Goal: Task Accomplishment & Management: Complete application form

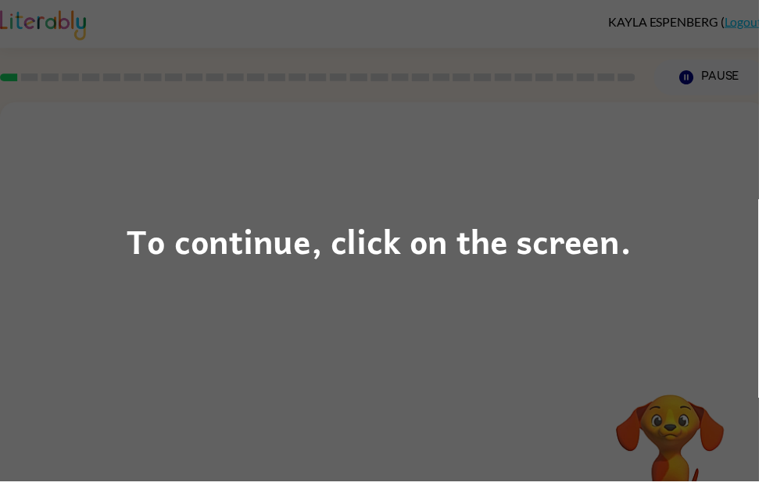
click at [618, 263] on div "To continue, click on the screen." at bounding box center [383, 243] width 510 height 53
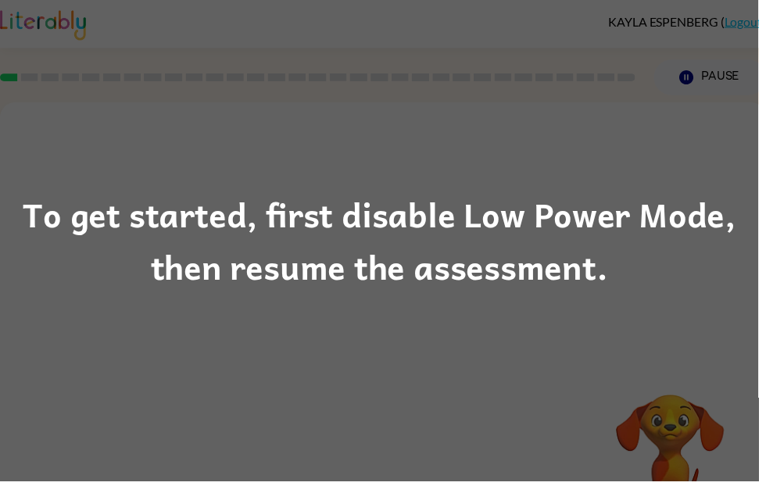
click at [5, 172] on div "To get started, first disable Low Power Mode, then resume the assessment." at bounding box center [383, 243] width 766 height 486
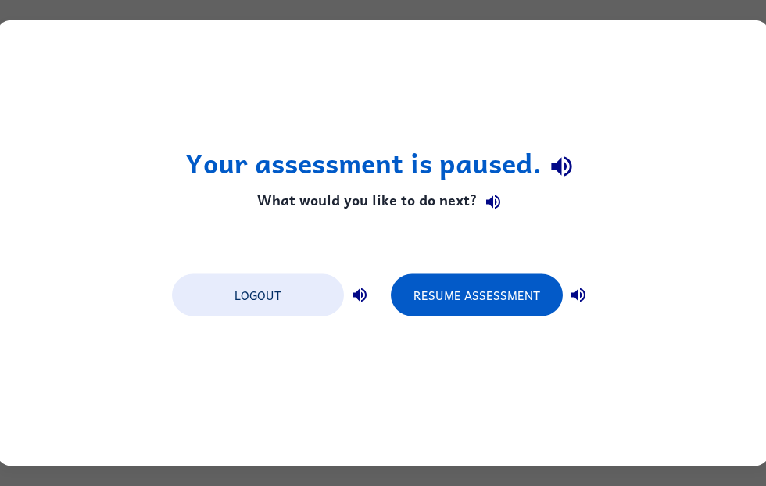
click at [462, 303] on button "Resume Assessment" at bounding box center [477, 295] width 172 height 42
click at [539, 302] on button "Resume Assessment" at bounding box center [477, 295] width 172 height 42
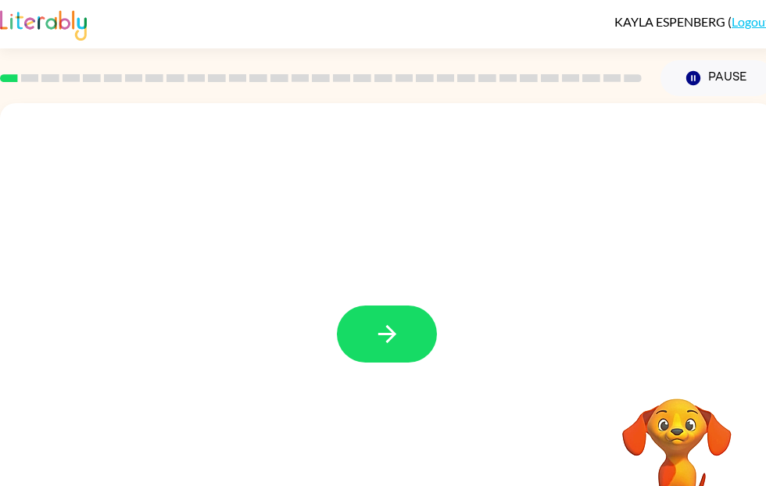
click at [410, 328] on button "button" at bounding box center [387, 334] width 100 height 57
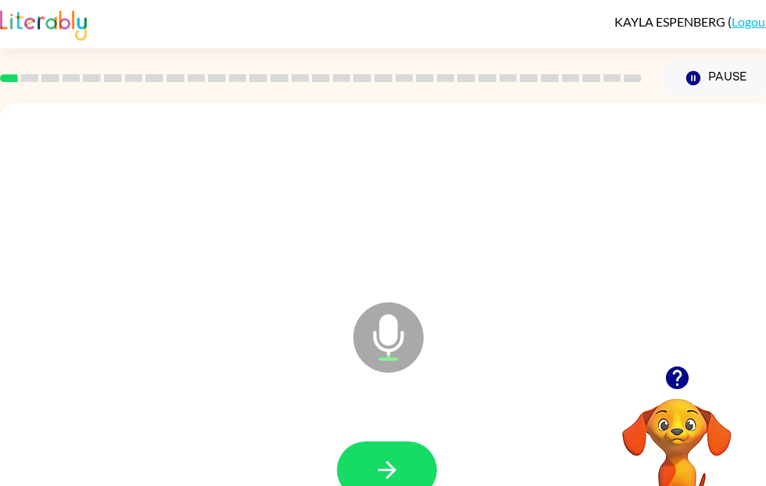
click at [396, 463] on icon "button" at bounding box center [387, 470] width 27 height 27
click at [407, 471] on button "button" at bounding box center [387, 470] width 100 height 57
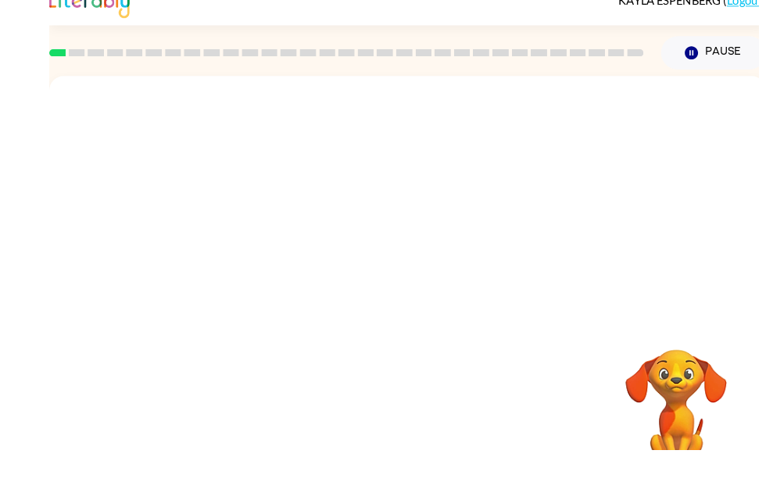
scroll to position [59, 0]
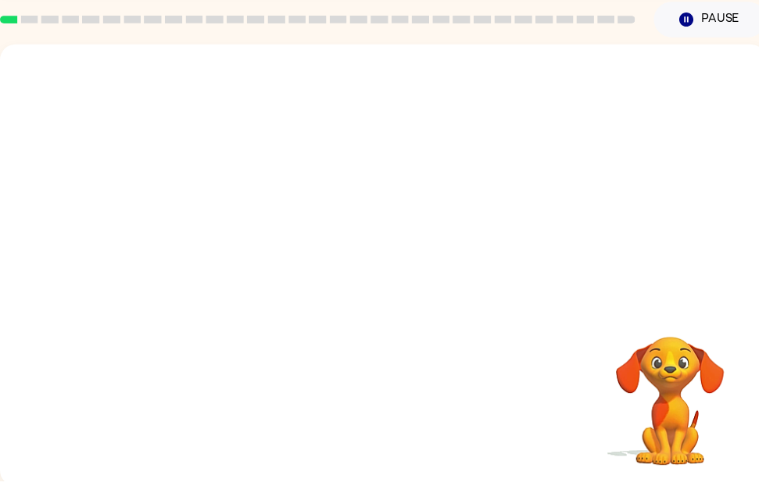
click at [639, 303] on div at bounding box center [387, 268] width 774 height 446
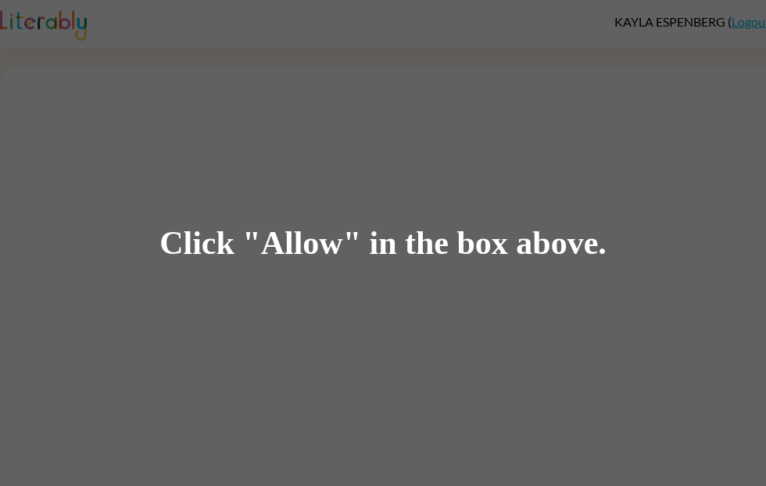
scroll to position [58, 0]
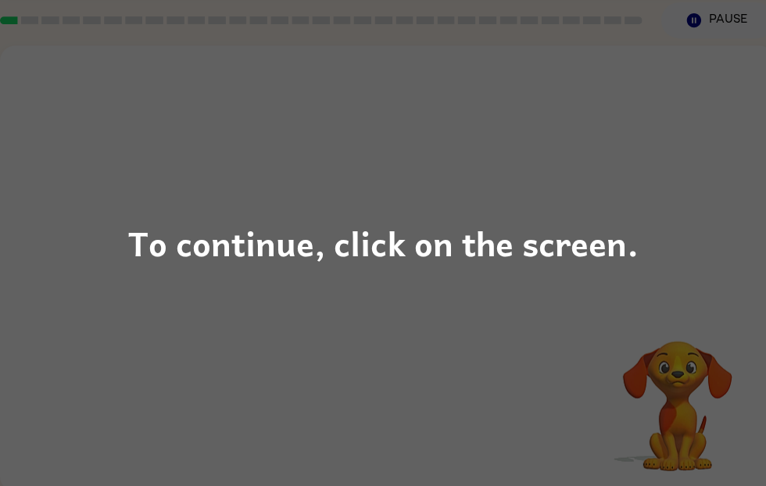
click at [507, 270] on div "To continue, click on the screen." at bounding box center [383, 243] width 766 height 486
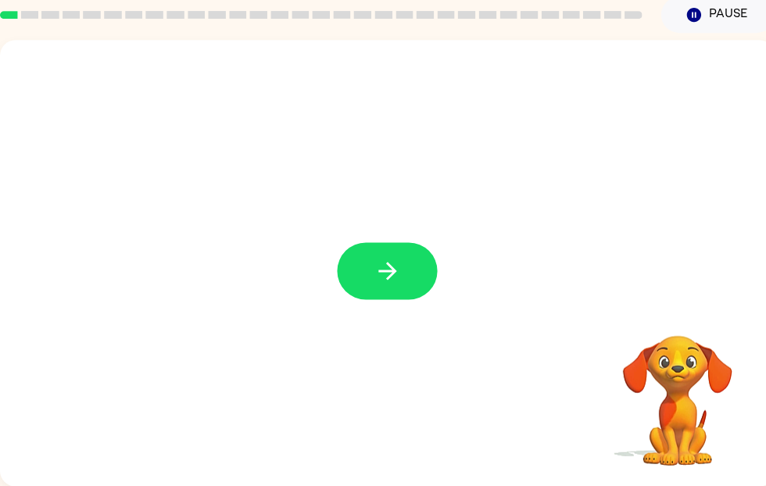
scroll to position [64, 0]
click at [408, 256] on button "button" at bounding box center [387, 270] width 100 height 57
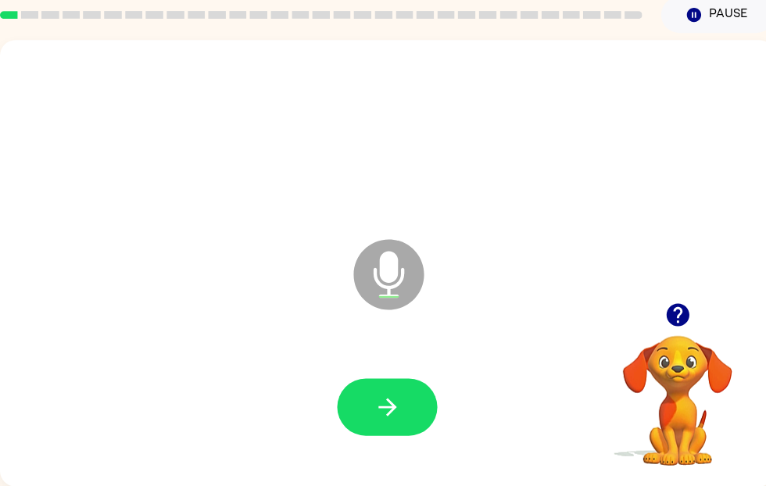
click at [378, 410] on icon "button" at bounding box center [387, 406] width 27 height 27
click at [382, 407] on icon "button" at bounding box center [387, 407] width 18 height 18
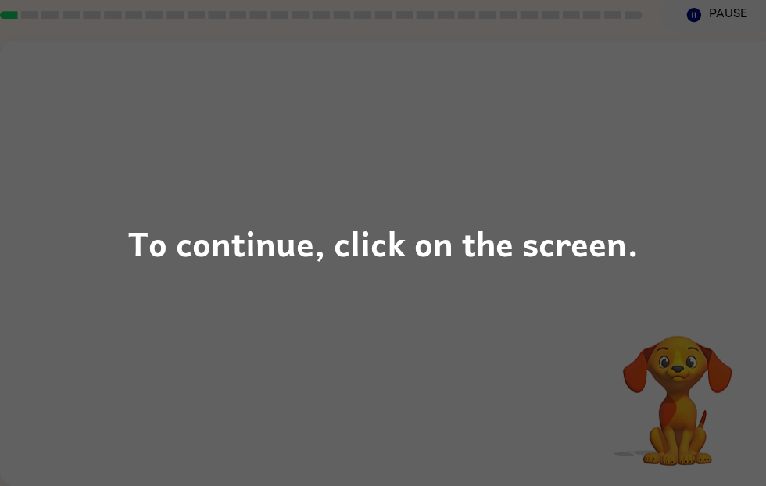
click at [324, 368] on div "To continue, click on the screen." at bounding box center [383, 243] width 766 height 486
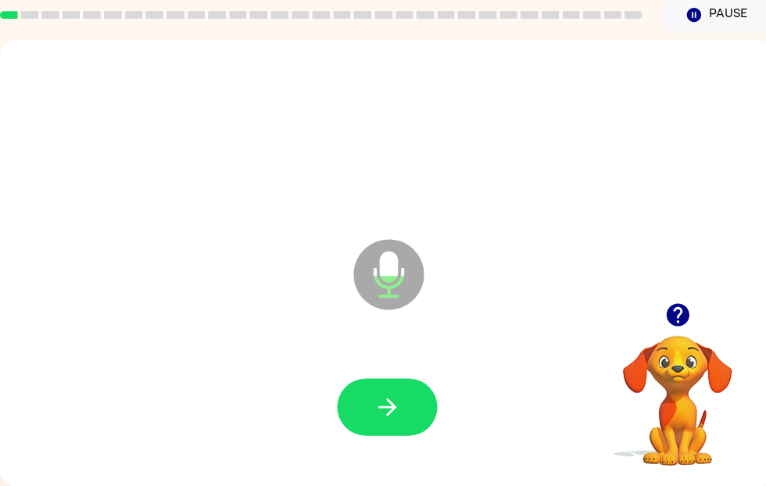
click at [400, 421] on button "button" at bounding box center [387, 406] width 100 height 57
click at [417, 402] on button "button" at bounding box center [387, 406] width 100 height 57
click at [401, 394] on button "button" at bounding box center [387, 406] width 100 height 57
click at [403, 419] on button "button" at bounding box center [387, 406] width 100 height 57
click at [421, 403] on button "button" at bounding box center [387, 406] width 100 height 57
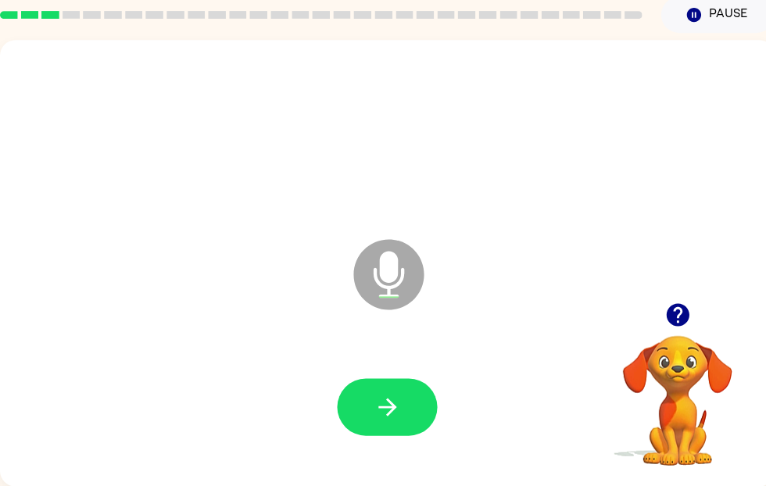
click at [406, 410] on button "button" at bounding box center [387, 406] width 100 height 57
click at [392, 408] on icon "button" at bounding box center [387, 406] width 27 height 27
click at [368, 407] on button "button" at bounding box center [387, 406] width 100 height 57
click at [410, 417] on button "button" at bounding box center [387, 406] width 100 height 57
click at [385, 407] on icon "button" at bounding box center [387, 407] width 18 height 18
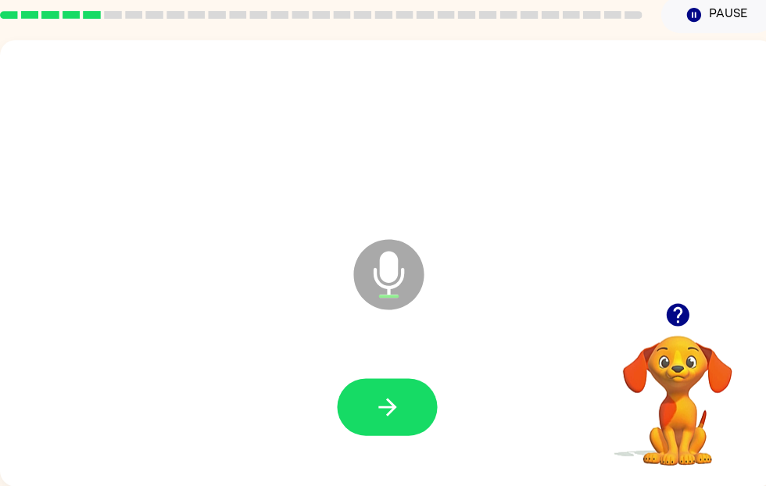
click at [412, 408] on button "button" at bounding box center [387, 406] width 100 height 57
click at [688, 306] on icon "button" at bounding box center [677, 314] width 27 height 27
click at [677, 310] on icon "button" at bounding box center [676, 314] width 23 height 23
click at [410, 414] on button "button" at bounding box center [387, 406] width 100 height 57
click at [411, 392] on button "button" at bounding box center [387, 406] width 100 height 57
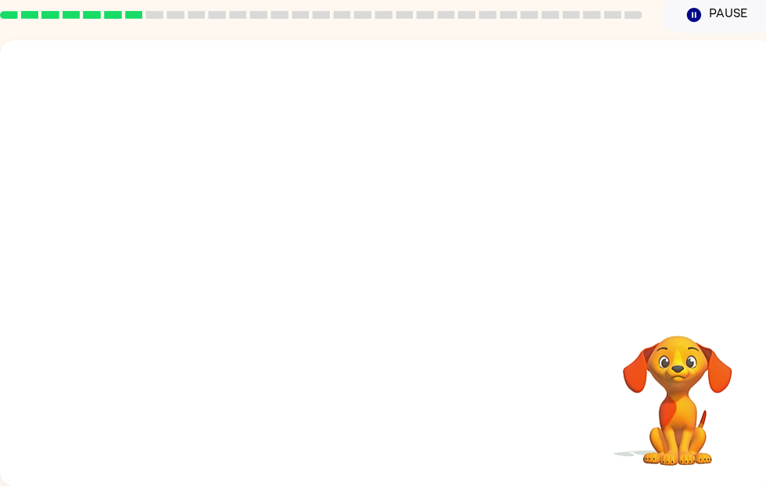
click at [699, 11] on icon "button" at bounding box center [693, 15] width 14 height 14
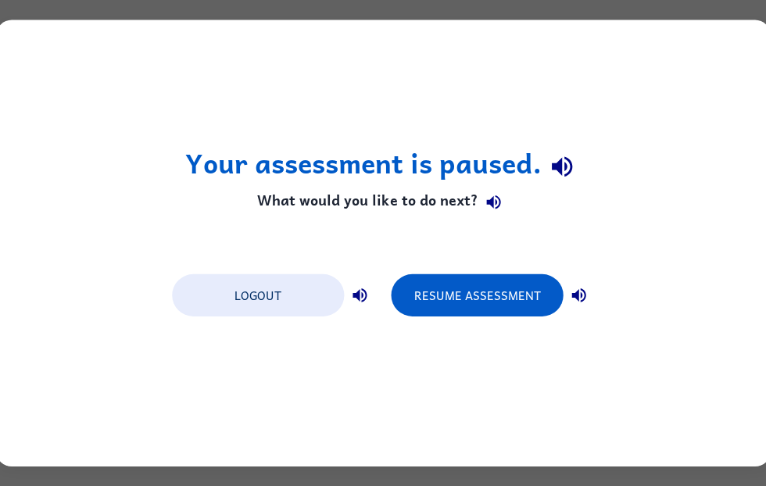
scroll to position [0, 0]
click at [509, 294] on button "Resume Assessment" at bounding box center [477, 295] width 172 height 42
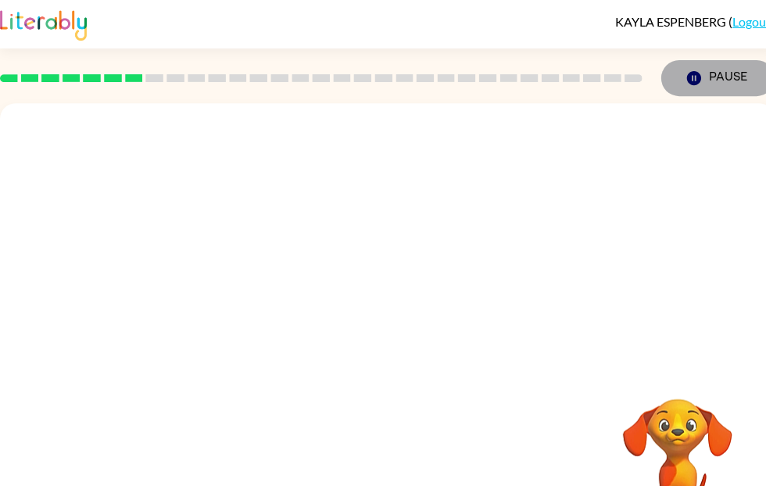
click at [695, 70] on button "Pause Pause" at bounding box center [717, 78] width 113 height 36
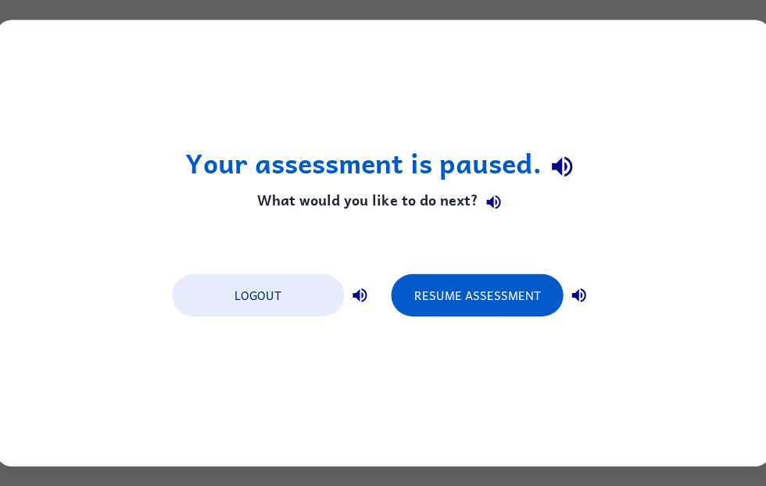
click at [542, 294] on button "Resume Assessment" at bounding box center [477, 295] width 172 height 42
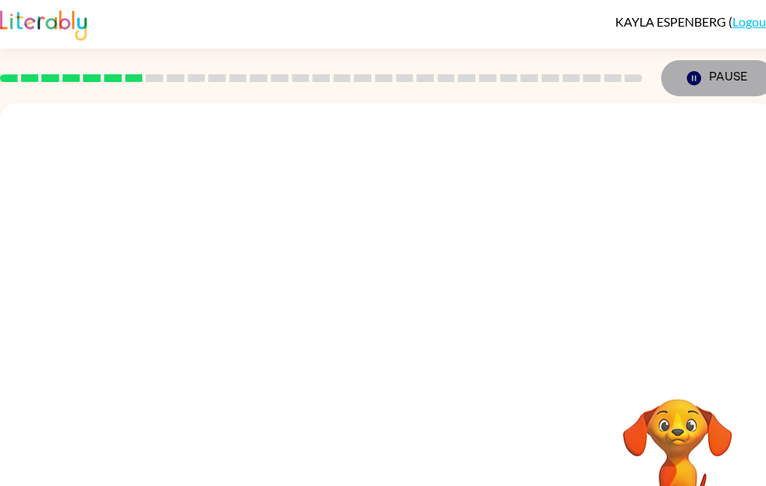
click at [736, 70] on button "Pause Pause" at bounding box center [717, 78] width 113 height 36
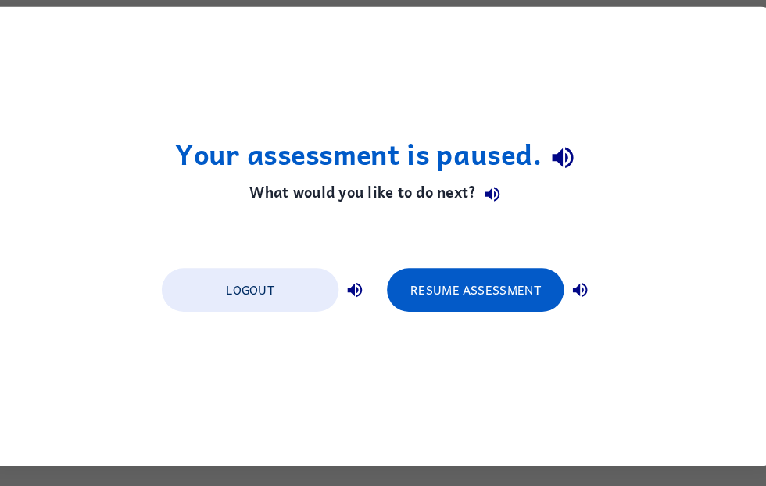
click at [475, 292] on button "Resume Assessment" at bounding box center [477, 295] width 172 height 42
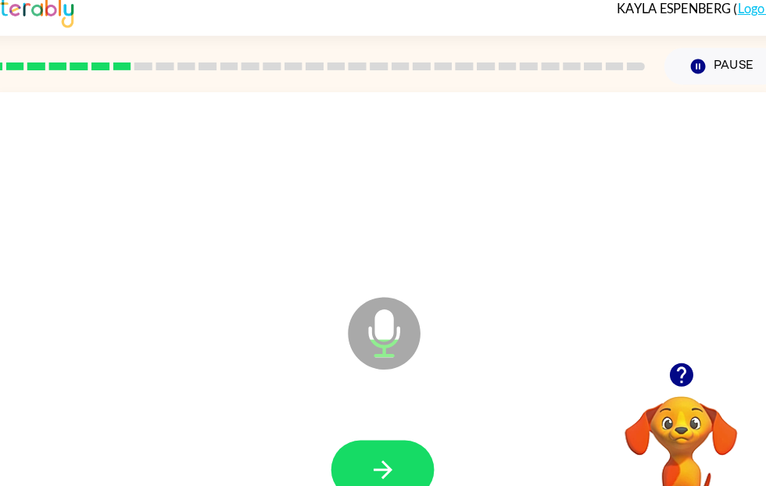
click at [381, 464] on icon "button" at bounding box center [387, 470] width 27 height 27
click at [707, 64] on button "Pause Pause" at bounding box center [717, 78] width 113 height 36
click at [693, 66] on button "Pause Pause" at bounding box center [717, 78] width 113 height 36
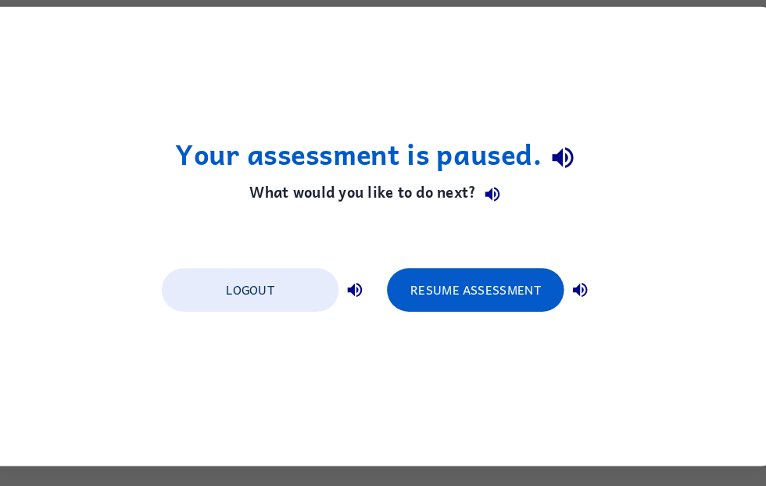
click at [673, 61] on div "Your assessment is paused. What would you like to do next? Logout Resume Assess…" at bounding box center [383, 243] width 774 height 446
click at [501, 283] on button "Resume Assessment" at bounding box center [477, 295] width 172 height 42
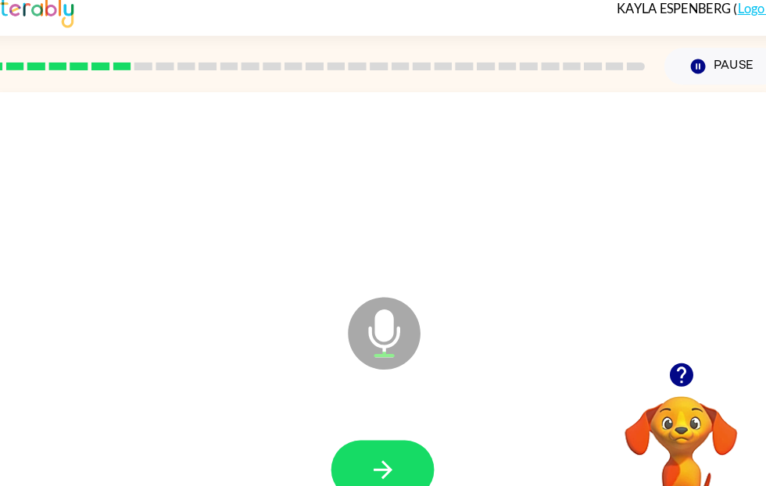
click at [671, 367] on icon "button" at bounding box center [676, 378] width 23 height 23
click at [390, 446] on button "button" at bounding box center [387, 470] width 100 height 57
click at [377, 442] on button "button" at bounding box center [387, 470] width 100 height 57
click at [392, 453] on button "button" at bounding box center [387, 470] width 100 height 57
click at [665, 367] on icon "button" at bounding box center [676, 378] width 23 height 23
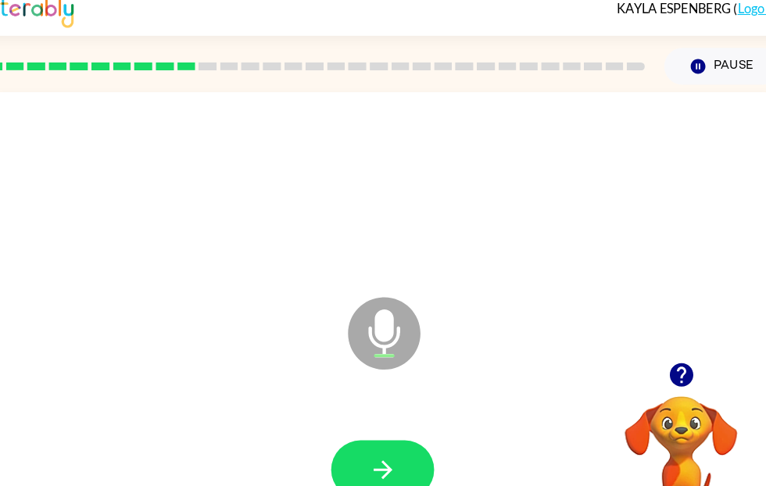
click at [686, 71] on icon "button" at bounding box center [693, 78] width 14 height 14
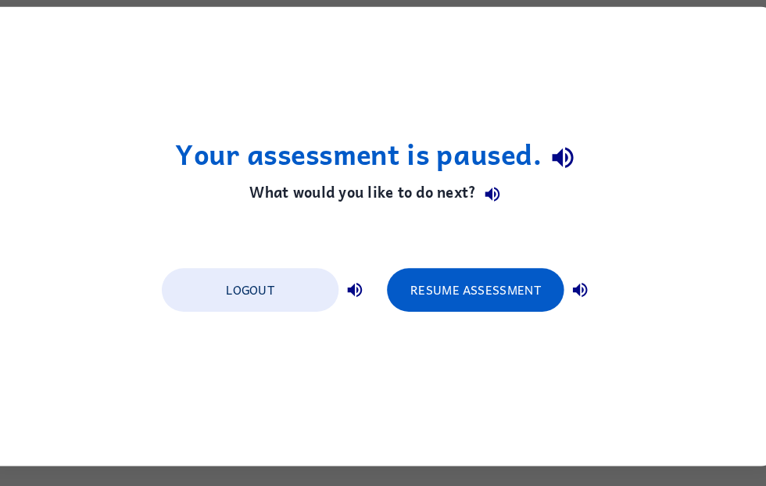
click at [524, 283] on button "Resume Assessment" at bounding box center [477, 295] width 172 height 42
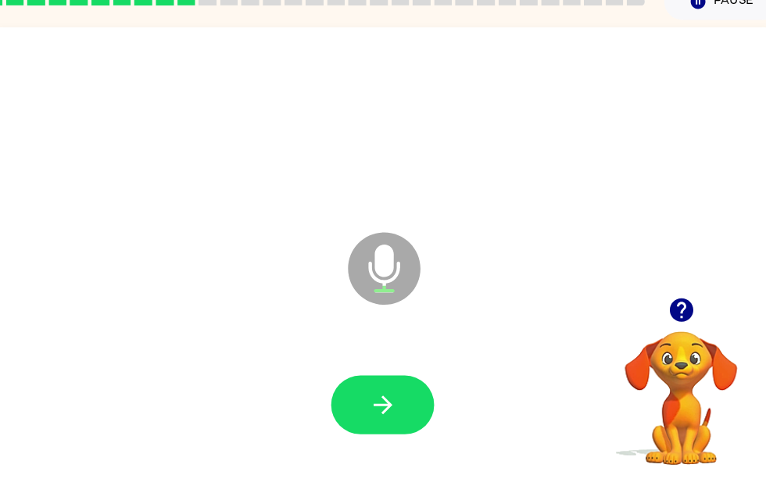
scroll to position [64, 0]
click at [665, 303] on icon "button" at bounding box center [676, 314] width 23 height 23
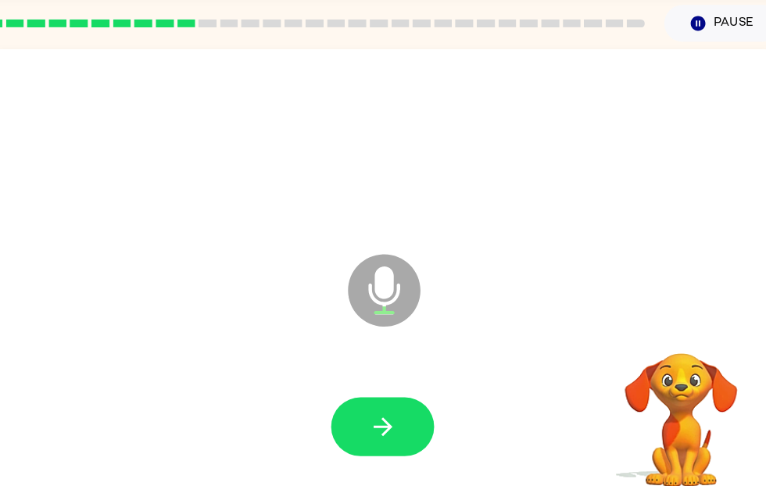
scroll to position [0, 0]
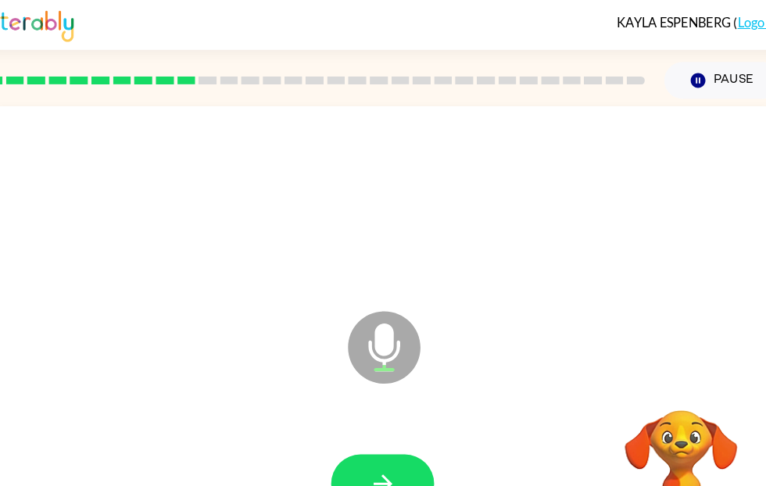
click at [686, 70] on icon "Pause" at bounding box center [693, 78] width 17 height 17
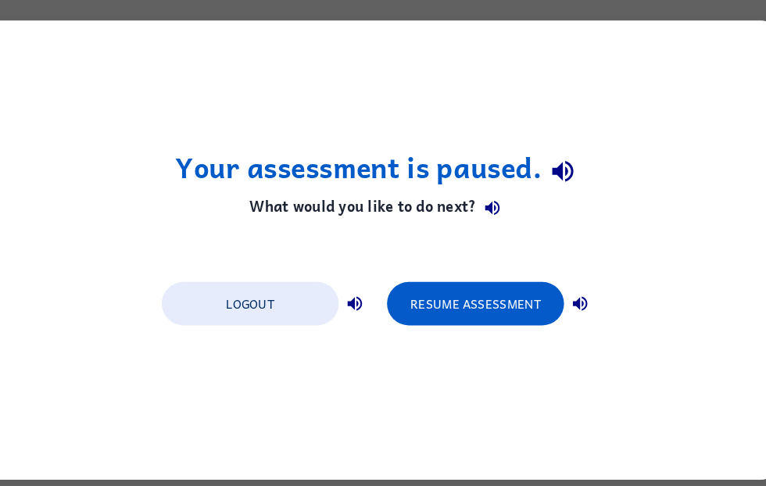
click at [504, 299] on button "Resume Assessment" at bounding box center [477, 295] width 172 height 42
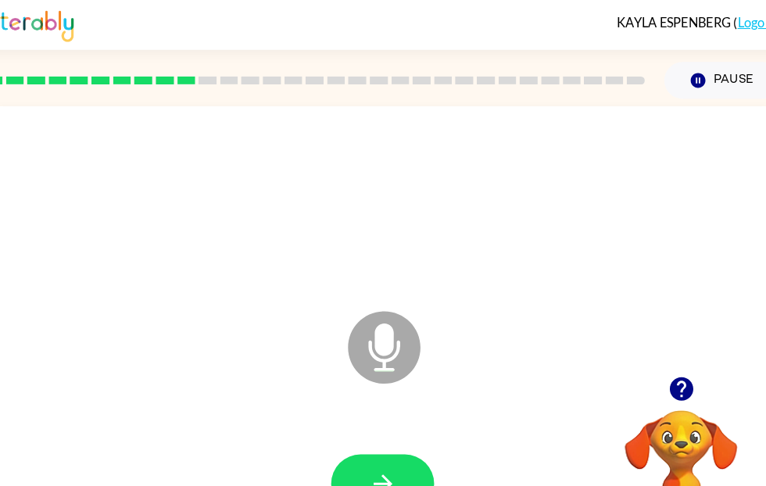
click at [383, 457] on icon "button" at bounding box center [387, 470] width 27 height 27
click at [686, 73] on icon "button" at bounding box center [693, 78] width 14 height 14
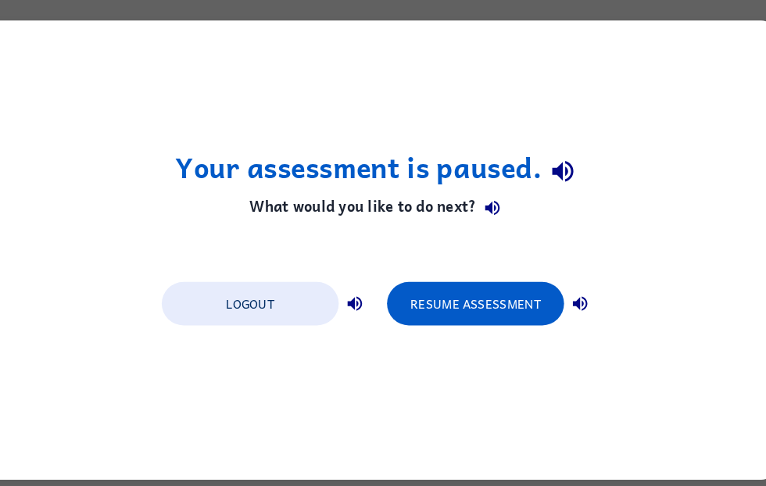
click at [523, 297] on button "Resume Assessment" at bounding box center [477, 295] width 172 height 42
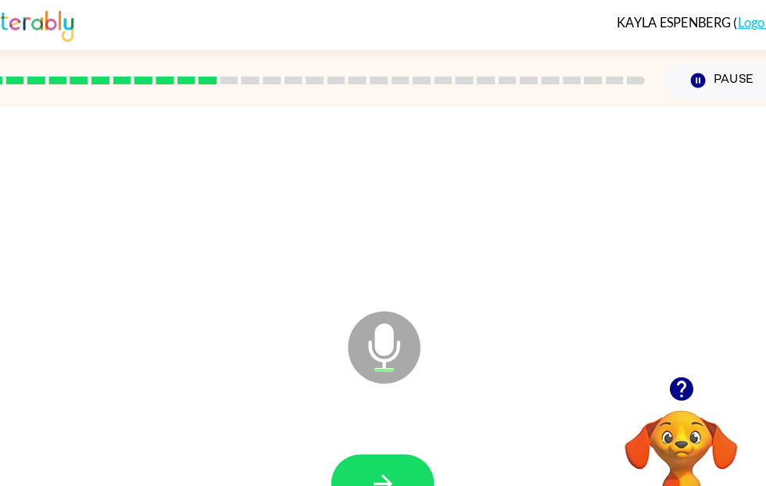
click at [385, 444] on button "button" at bounding box center [387, 470] width 100 height 57
click at [665, 369] on icon "button" at bounding box center [676, 378] width 23 height 23
click at [665, 383] on icon "button" at bounding box center [676, 378] width 23 height 23
click at [375, 454] on button "button" at bounding box center [387, 470] width 100 height 57
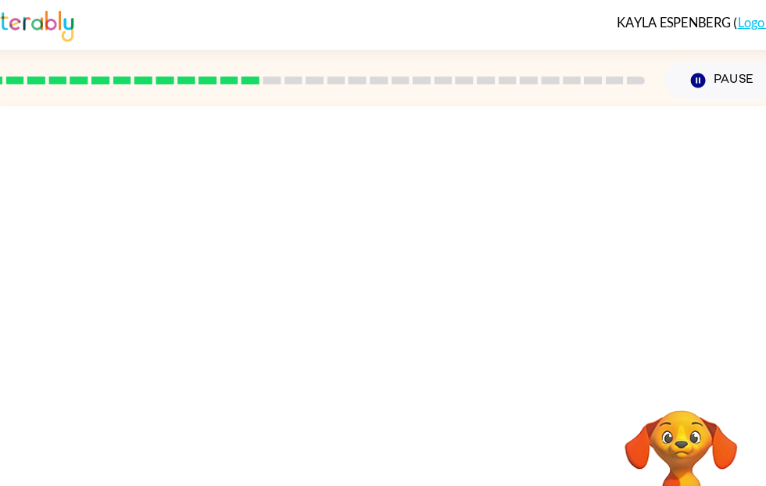
click at [686, 80] on icon "button" at bounding box center [693, 78] width 14 height 14
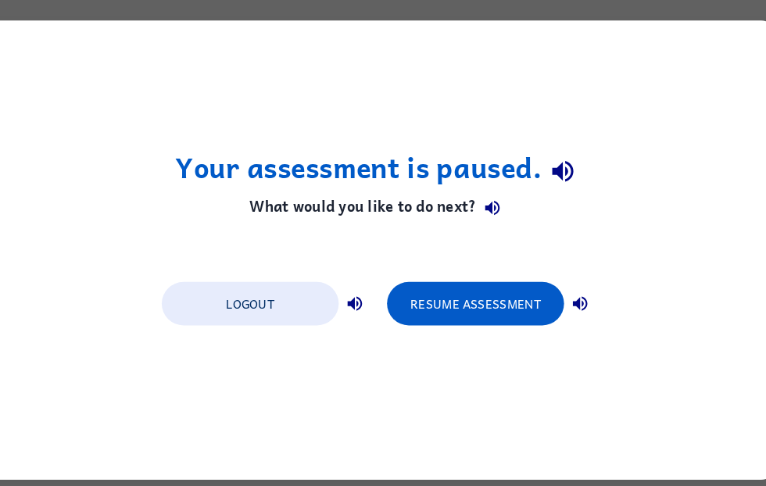
click at [433, 301] on button "Resume Assessment" at bounding box center [477, 295] width 172 height 42
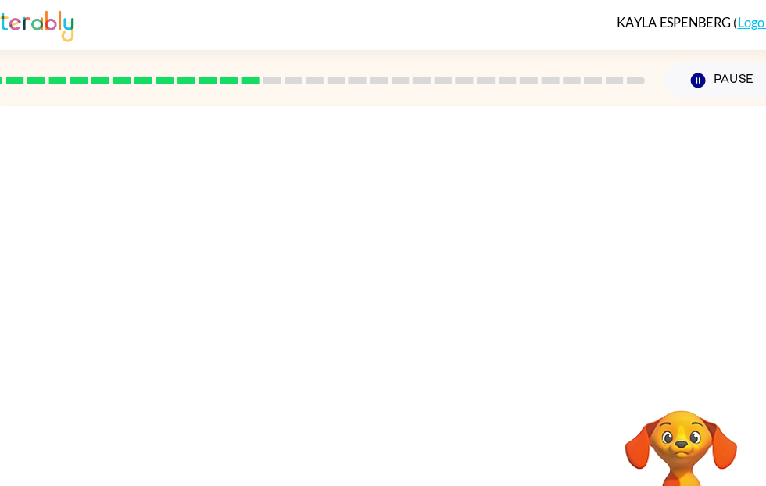
click at [686, 82] on icon "button" at bounding box center [693, 78] width 14 height 14
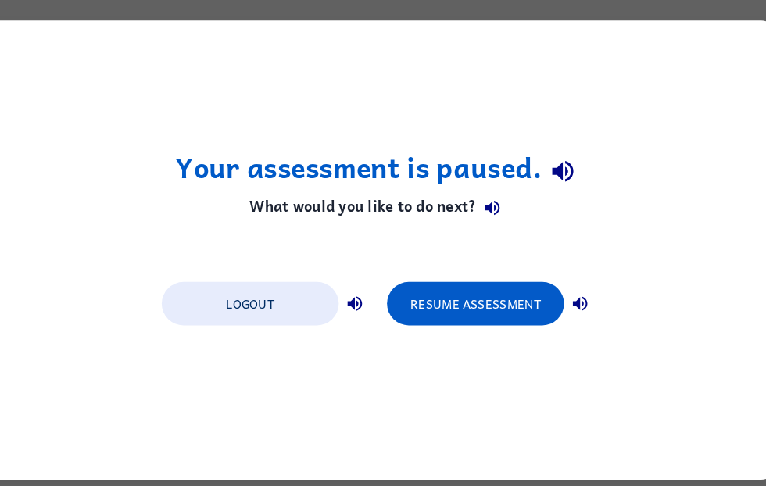
click at [513, 295] on button "Resume Assessment" at bounding box center [477, 295] width 172 height 42
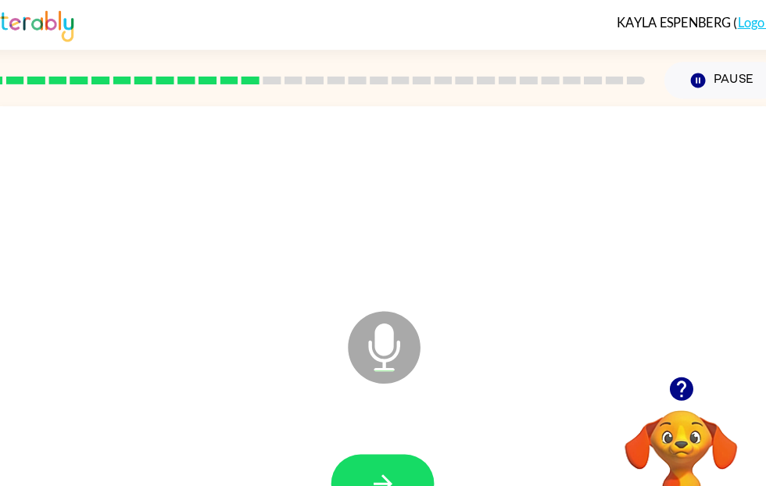
click at [383, 468] on icon "button" at bounding box center [387, 470] width 27 height 27
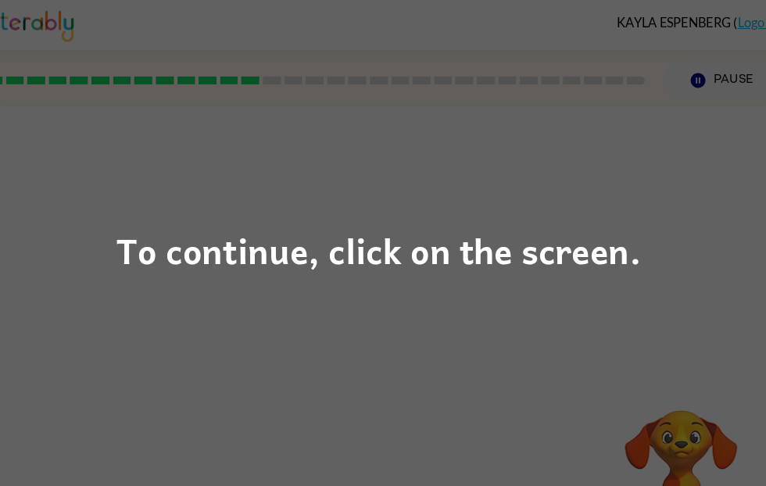
click at [297, 391] on div "To continue, click on the screen." at bounding box center [383, 243] width 766 height 486
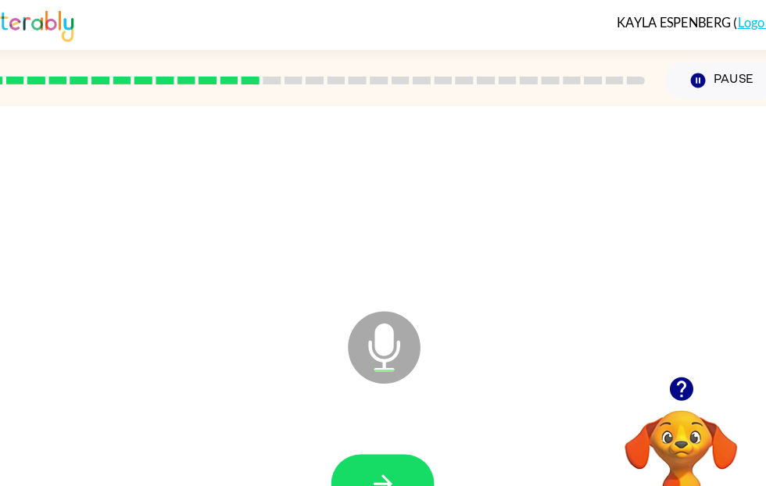
click at [390, 459] on button "button" at bounding box center [387, 470] width 100 height 57
click at [407, 467] on button "button" at bounding box center [387, 470] width 100 height 57
click at [393, 468] on button "button" at bounding box center [387, 470] width 100 height 57
click at [390, 468] on button "button" at bounding box center [387, 470] width 100 height 57
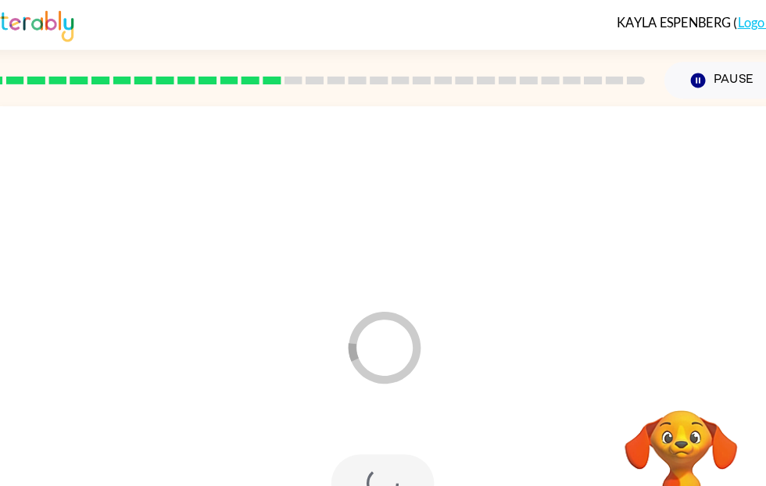
click at [398, 289] on div "Loader Your response is being sent to our graders" at bounding box center [350, 298] width 668 height 56
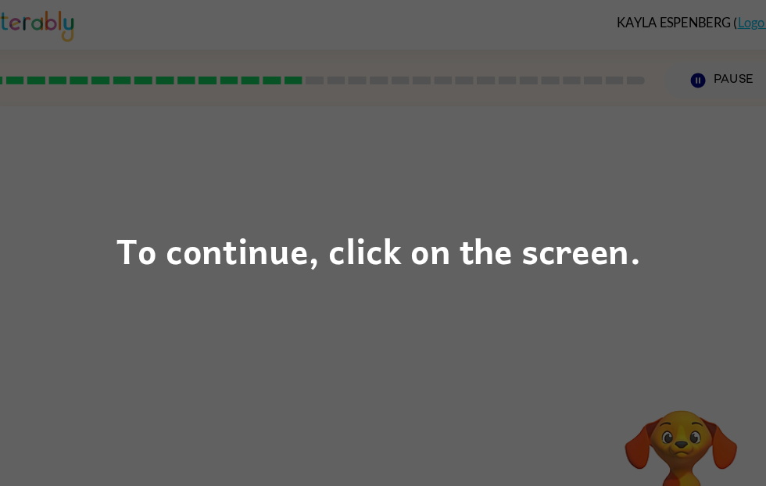
click at [735, 231] on div "To continue, click on the screen." at bounding box center [383, 243] width 766 height 486
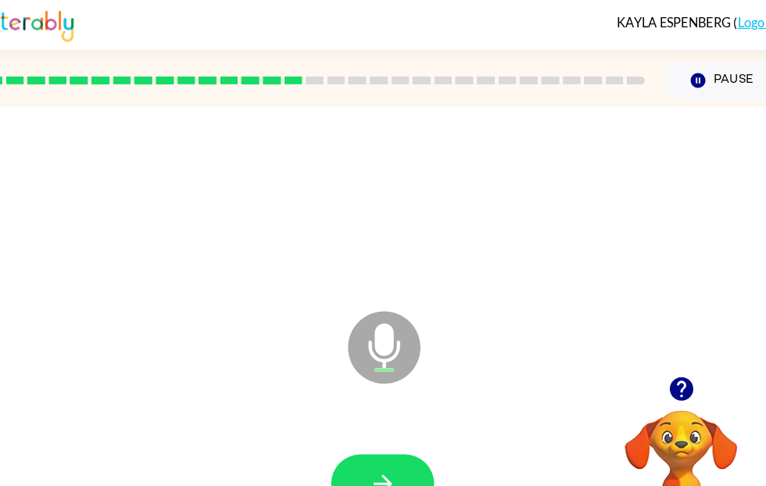
click at [686, 80] on icon "button" at bounding box center [693, 78] width 14 height 14
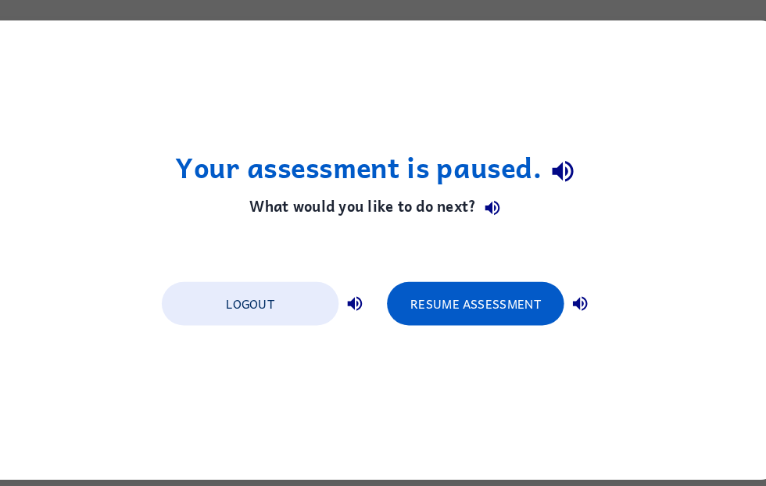
click at [467, 292] on button "Resume Assessment" at bounding box center [477, 295] width 172 height 42
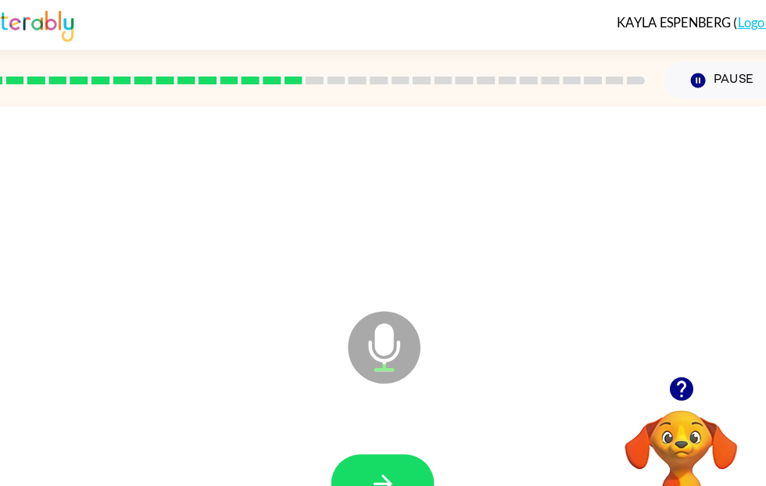
click at [349, 449] on button "button" at bounding box center [387, 470] width 100 height 57
click at [407, 467] on button "button" at bounding box center [387, 470] width 100 height 57
click at [399, 463] on button "button" at bounding box center [387, 470] width 100 height 57
click at [374, 468] on icon "button" at bounding box center [387, 470] width 27 height 27
click at [381, 468] on icon "button" at bounding box center [387, 470] width 27 height 27
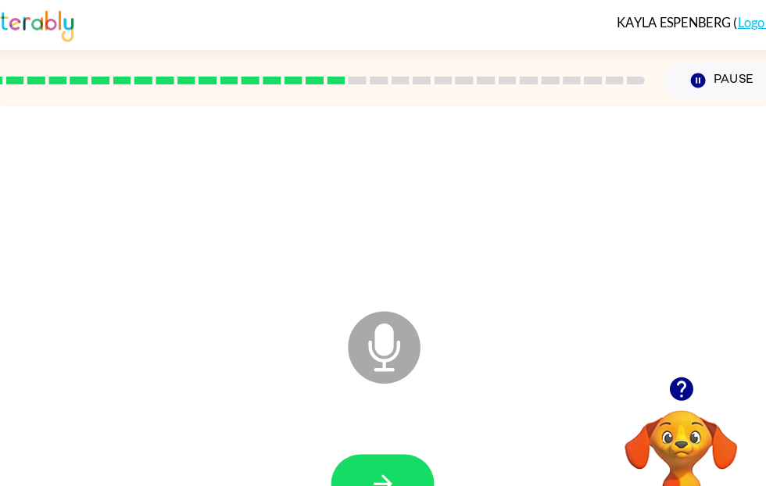
click at [403, 455] on button "button" at bounding box center [387, 470] width 100 height 57
click at [396, 448] on button "button" at bounding box center [387, 470] width 100 height 57
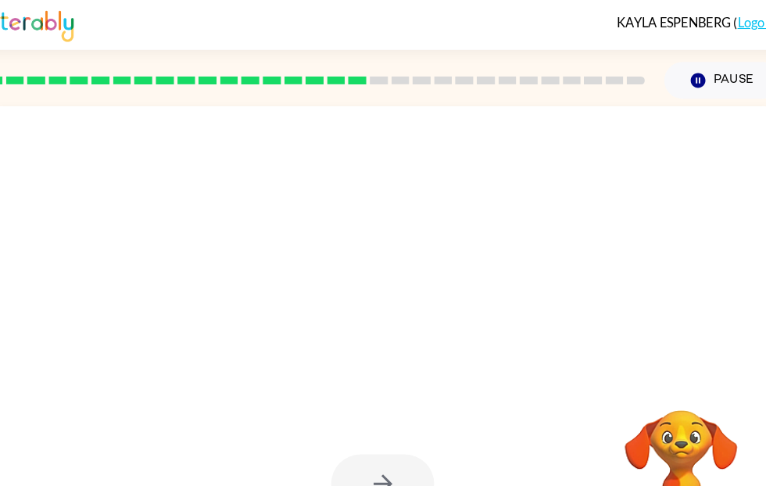
click at [685, 77] on icon "Pause" at bounding box center [693, 78] width 17 height 17
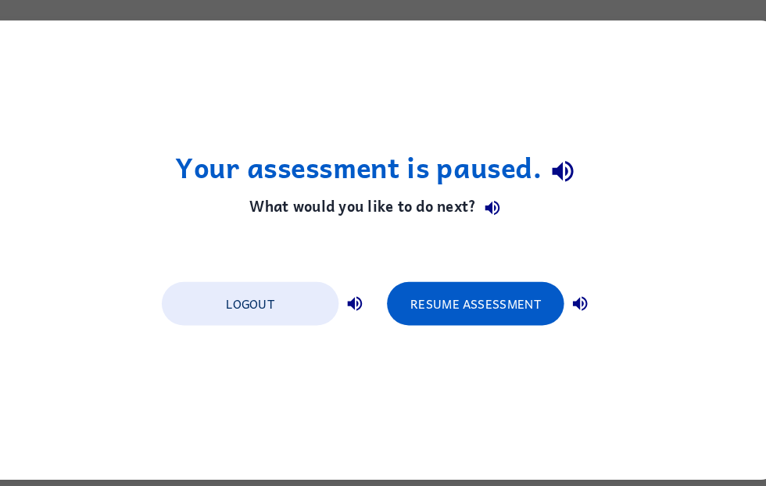
click at [457, 295] on button "Resume Assessment" at bounding box center [477, 295] width 172 height 42
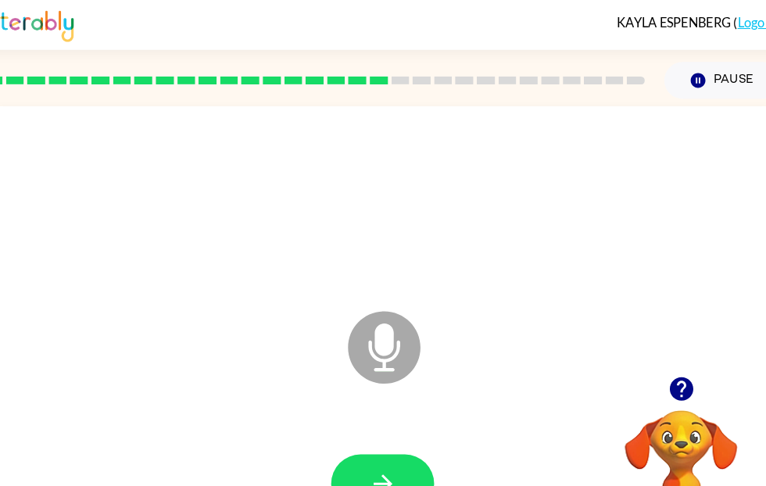
click at [355, 463] on button "button" at bounding box center [387, 470] width 100 height 57
click at [383, 465] on icon "button" at bounding box center [387, 470] width 27 height 27
click at [665, 378] on icon "button" at bounding box center [676, 378] width 23 height 23
click at [419, 446] on div at bounding box center [387, 470] width 100 height 57
click at [392, 464] on button "button" at bounding box center [387, 470] width 100 height 57
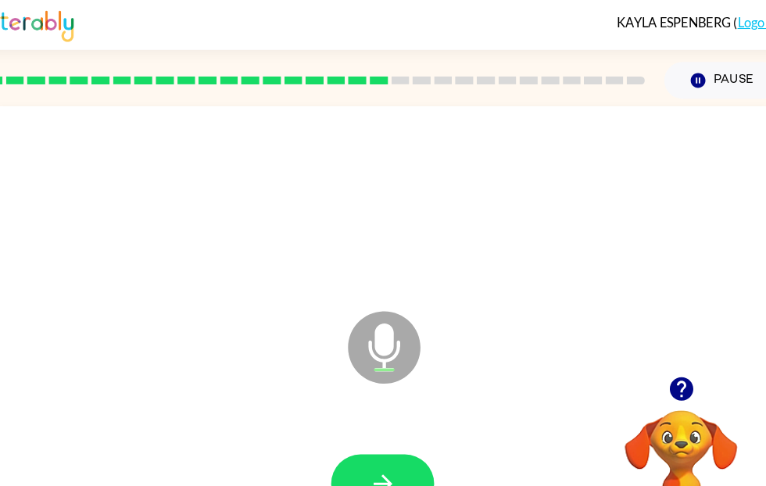
click at [689, 81] on button "Pause Pause" at bounding box center [717, 78] width 113 height 36
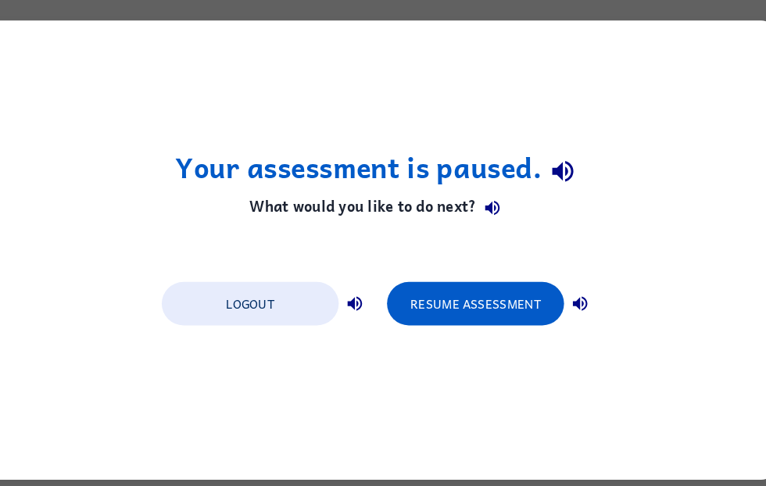
click at [421, 297] on button "Resume Assessment" at bounding box center [477, 295] width 172 height 42
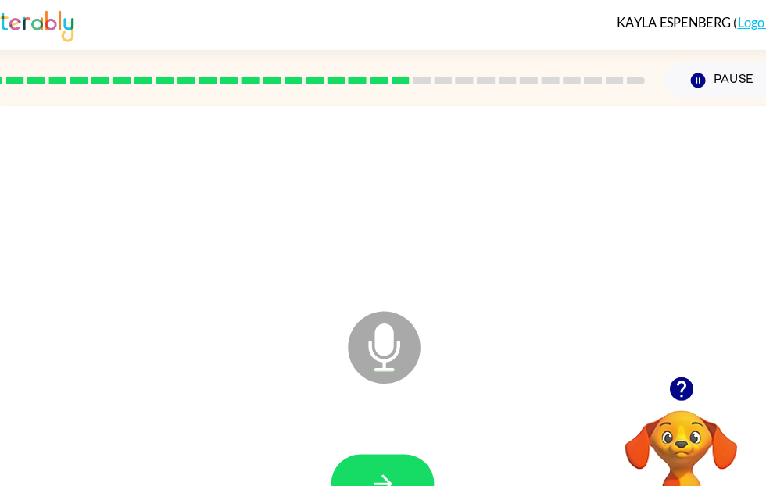
click at [385, 464] on icon "button" at bounding box center [387, 470] width 27 height 27
click at [392, 464] on button "button" at bounding box center [387, 470] width 100 height 57
click at [686, 73] on icon "Pause" at bounding box center [693, 78] width 17 height 17
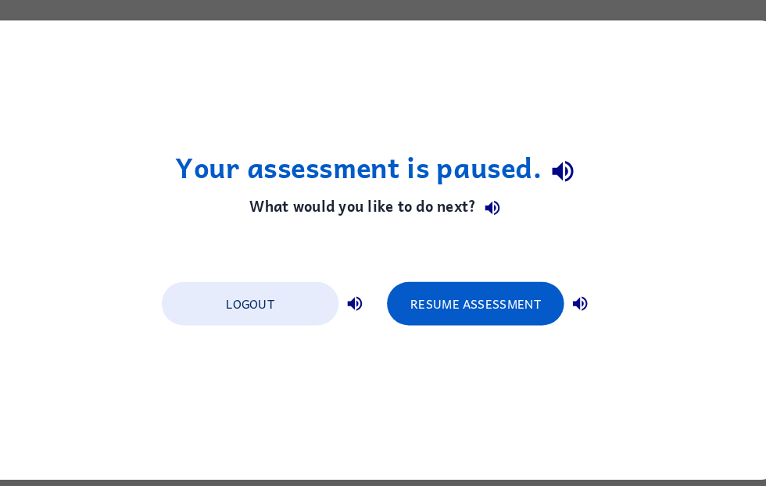
click at [525, 284] on button "Resume Assessment" at bounding box center [477, 295] width 172 height 42
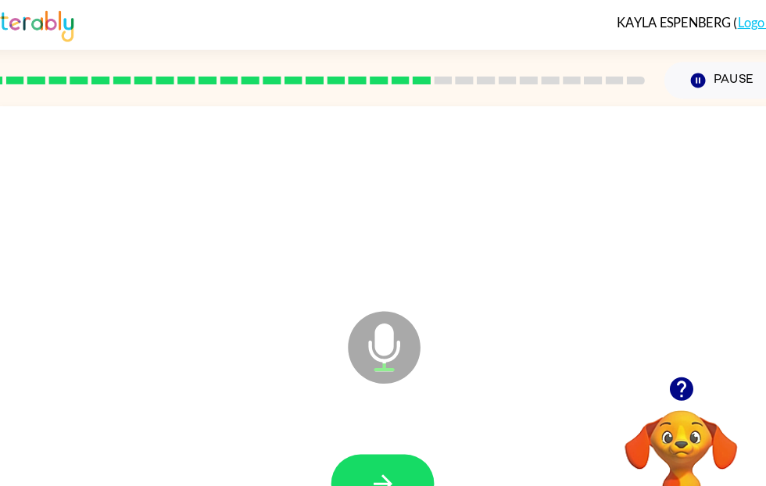
click at [401, 445] on button "button" at bounding box center [387, 470] width 100 height 57
click at [396, 458] on button "button" at bounding box center [387, 470] width 100 height 57
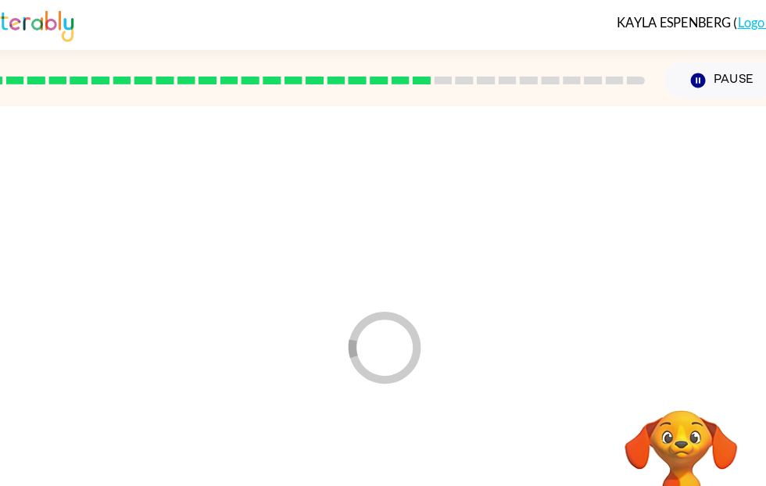
click at [392, 449] on div at bounding box center [387, 471] width 743 height 128
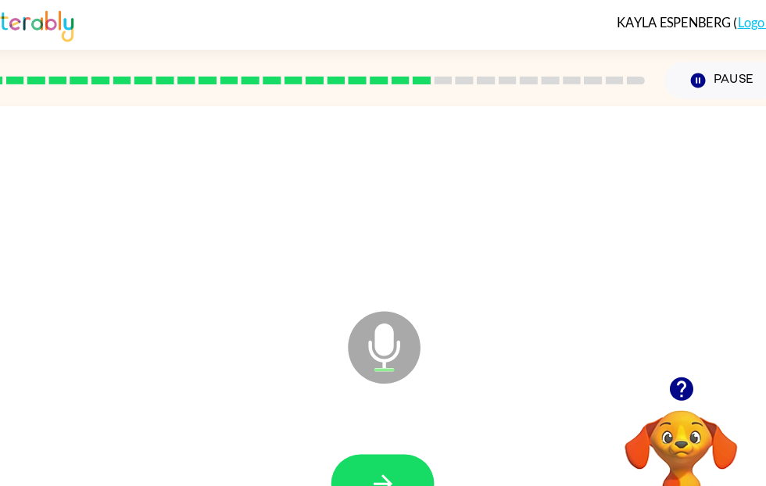
click at [404, 468] on button "button" at bounding box center [387, 470] width 100 height 57
click at [664, 370] on icon "button" at bounding box center [677, 377] width 27 height 27
click at [381, 468] on icon "button" at bounding box center [387, 470] width 27 height 27
click at [374, 460] on icon "button" at bounding box center [387, 470] width 27 height 27
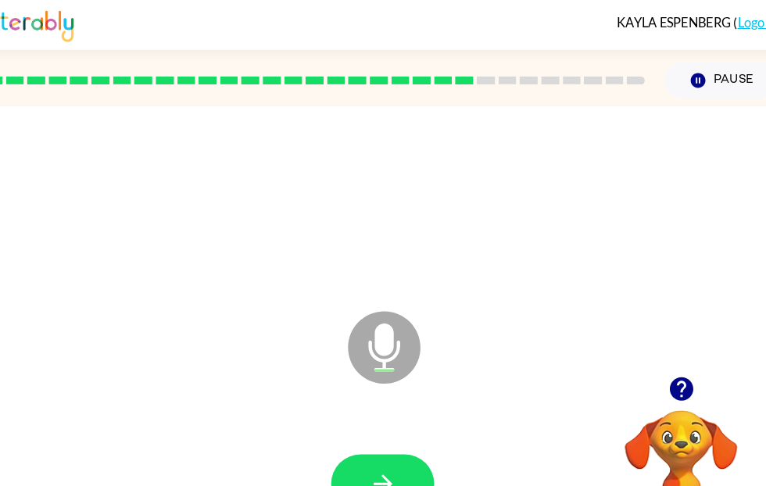
click at [388, 451] on button "button" at bounding box center [387, 470] width 100 height 57
click at [384, 468] on icon "button" at bounding box center [387, 470] width 27 height 27
click at [392, 449] on button "button" at bounding box center [387, 470] width 100 height 57
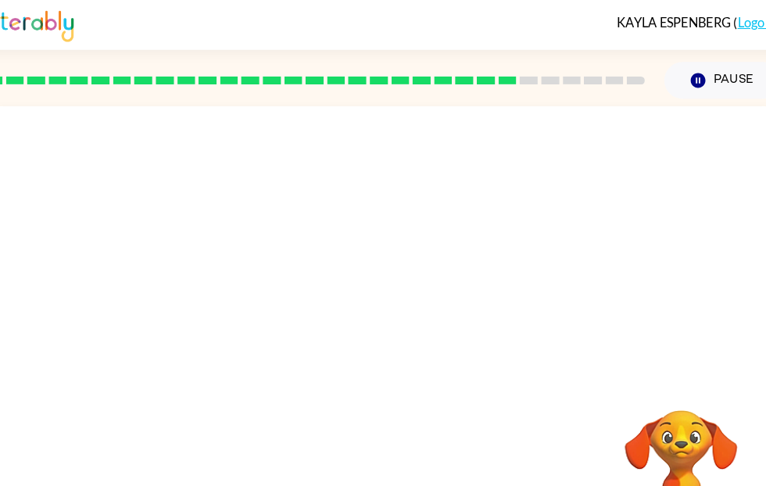
click at [686, 75] on icon "button" at bounding box center [693, 78] width 14 height 14
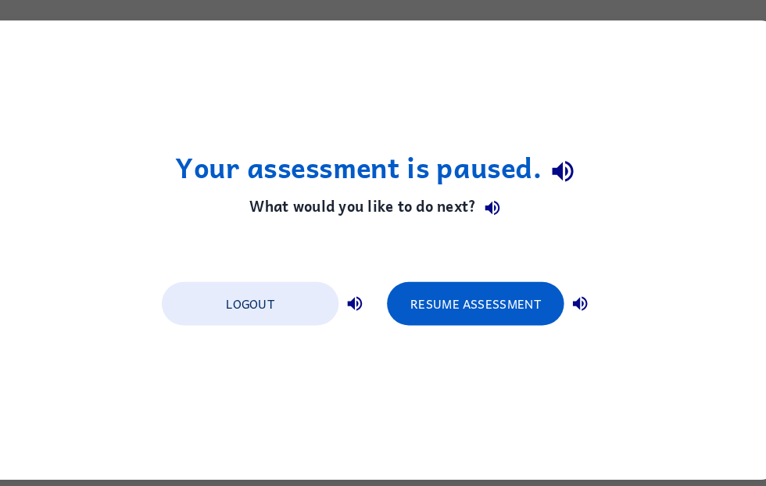
click at [522, 285] on button "Resume Assessment" at bounding box center [477, 295] width 172 height 42
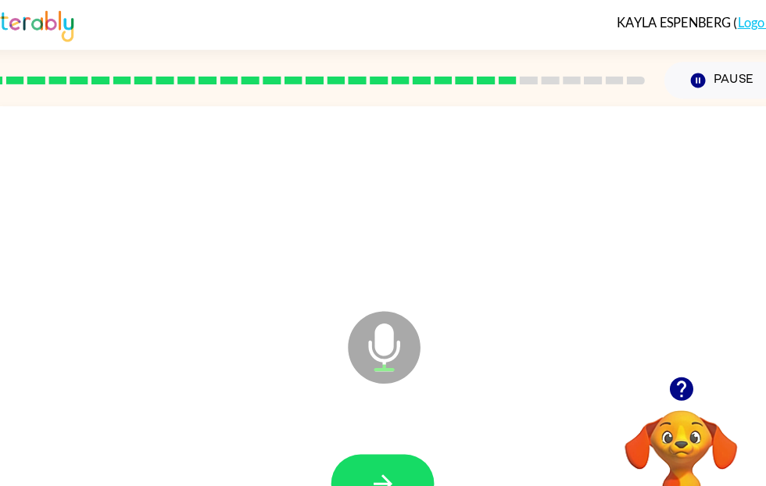
click at [665, 377] on icon "button" at bounding box center [676, 378] width 23 height 23
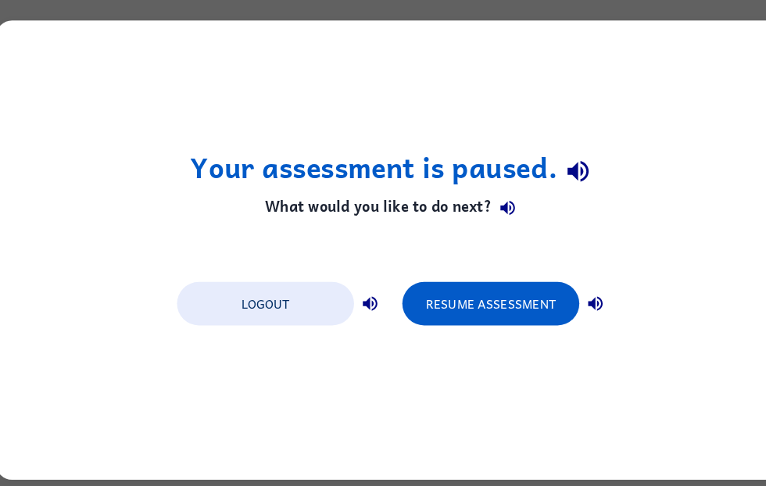
click at [475, 310] on button "Resume Assessment" at bounding box center [477, 295] width 172 height 42
click at [472, 287] on button "Resume Assessment" at bounding box center [477, 295] width 172 height 42
click at [490, 283] on button "Resume Assessment" at bounding box center [477, 295] width 172 height 42
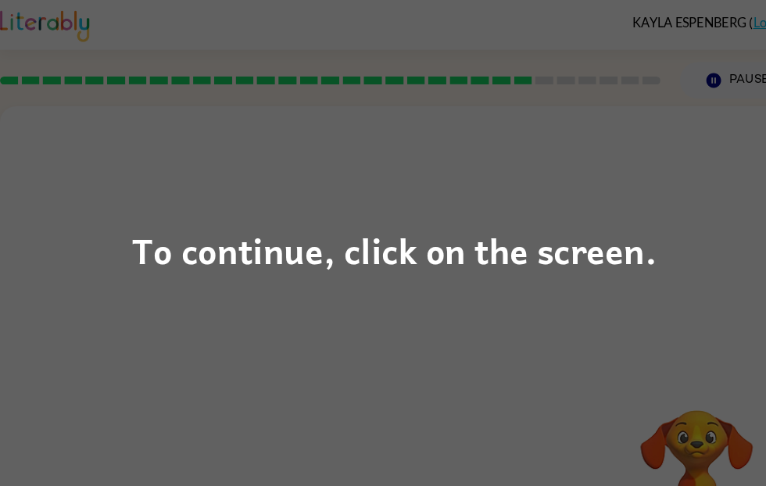
click at [598, 263] on div "To continue, click on the screen." at bounding box center [383, 243] width 510 height 53
click at [354, 336] on div "To continue, click on the screen." at bounding box center [383, 243] width 766 height 486
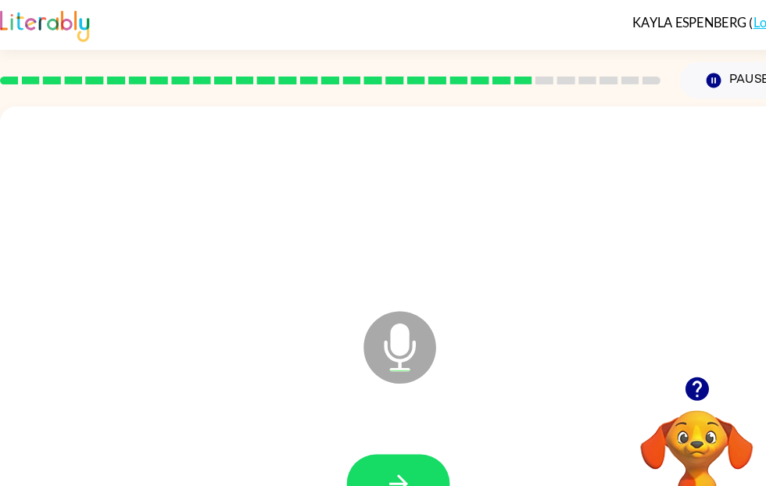
click at [412, 460] on button "button" at bounding box center [387, 470] width 100 height 57
click at [405, 460] on button "button" at bounding box center [387, 470] width 100 height 57
click at [407, 467] on button "button" at bounding box center [387, 470] width 100 height 57
click at [399, 467] on icon "button" at bounding box center [387, 470] width 27 height 27
click at [681, 375] on icon "button" at bounding box center [677, 377] width 27 height 27
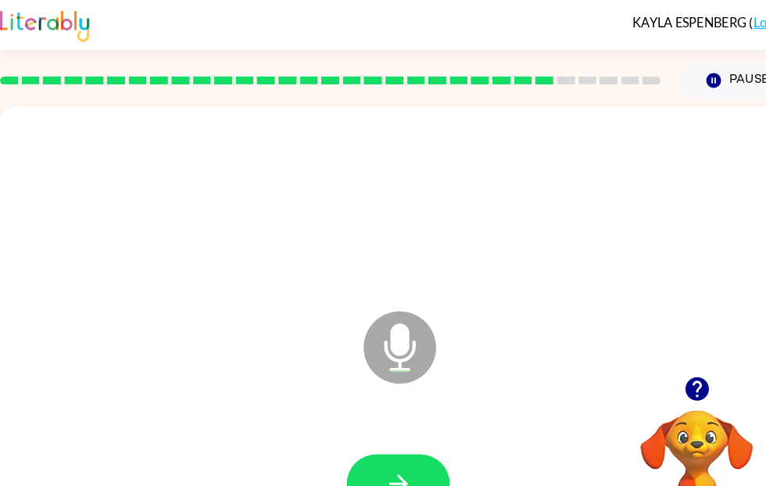
click at [393, 468] on icon "button" at bounding box center [387, 470] width 18 height 18
click at [407, 458] on button "button" at bounding box center [387, 470] width 100 height 57
click at [400, 468] on icon "button" at bounding box center [387, 470] width 27 height 27
click at [679, 373] on icon "button" at bounding box center [677, 377] width 27 height 27
click at [378, 446] on button "button" at bounding box center [387, 470] width 100 height 57
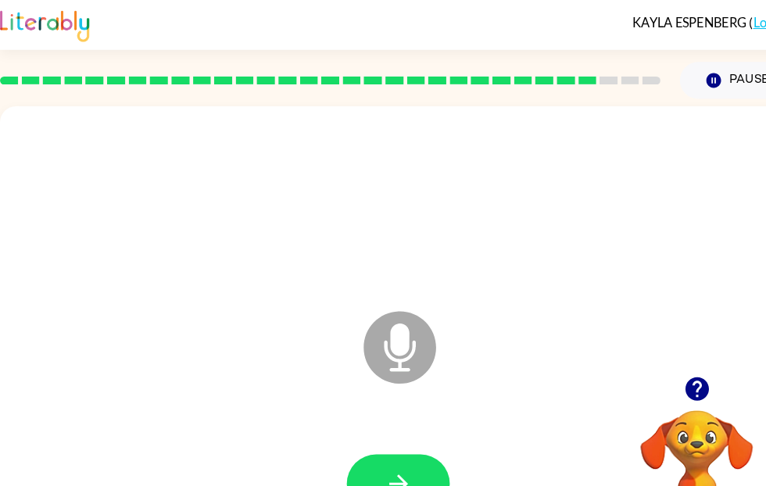
click at [414, 444] on button "button" at bounding box center [387, 470] width 100 height 57
click at [678, 368] on icon "button" at bounding box center [676, 378] width 23 height 23
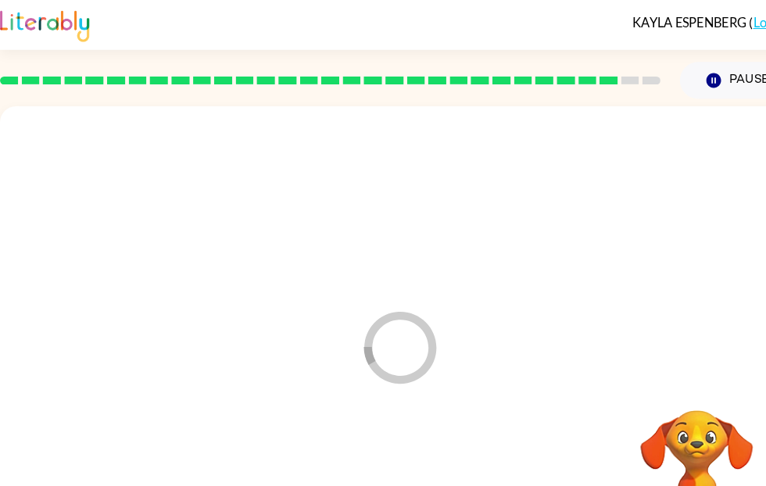
click at [399, 464] on div at bounding box center [387, 471] width 743 height 128
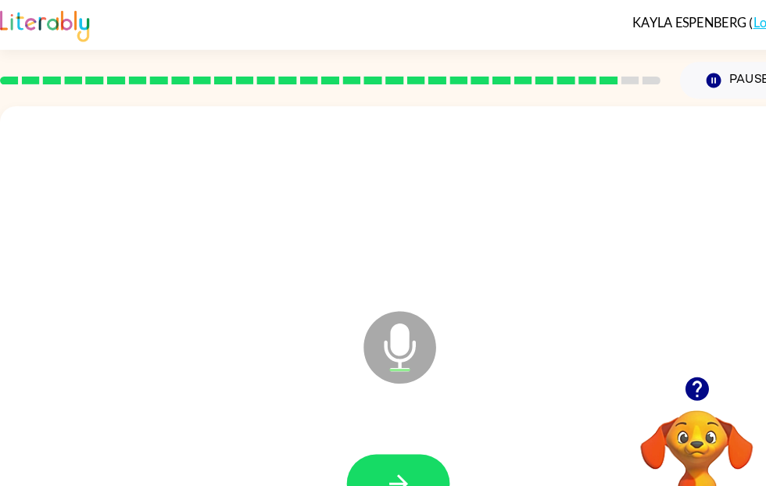
click at [416, 446] on button "button" at bounding box center [387, 470] width 100 height 57
click at [396, 467] on icon "button" at bounding box center [387, 470] width 27 height 27
click at [399, 468] on icon "button" at bounding box center [387, 470] width 27 height 27
